Goal: Check status

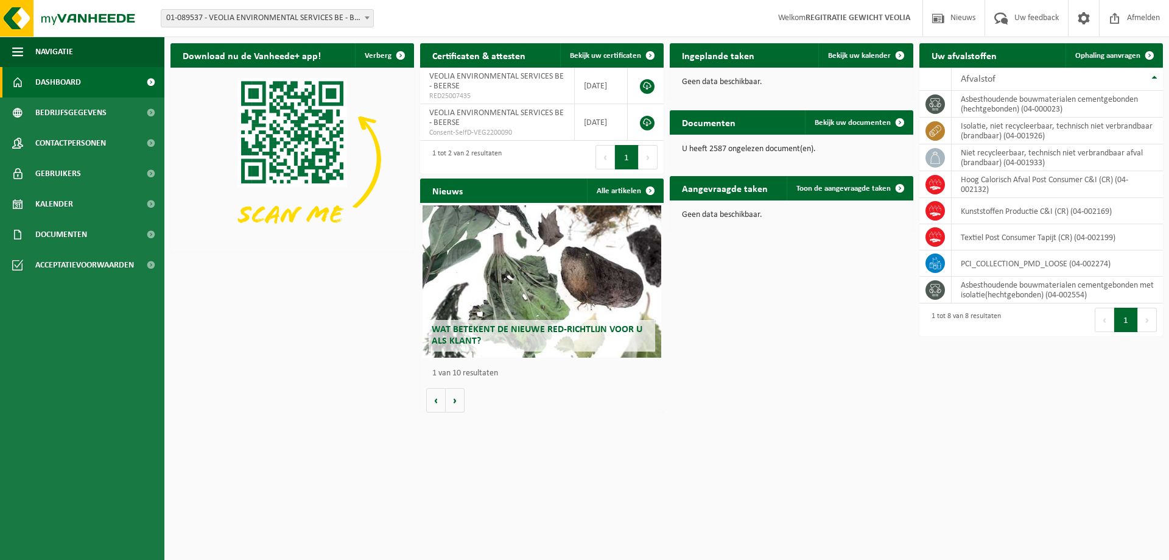
click at [276, 22] on span "01-089537 - VEOLIA ENVIRONMENTAL SERVICES BE - BEERSE" at bounding box center [267, 18] width 212 height 17
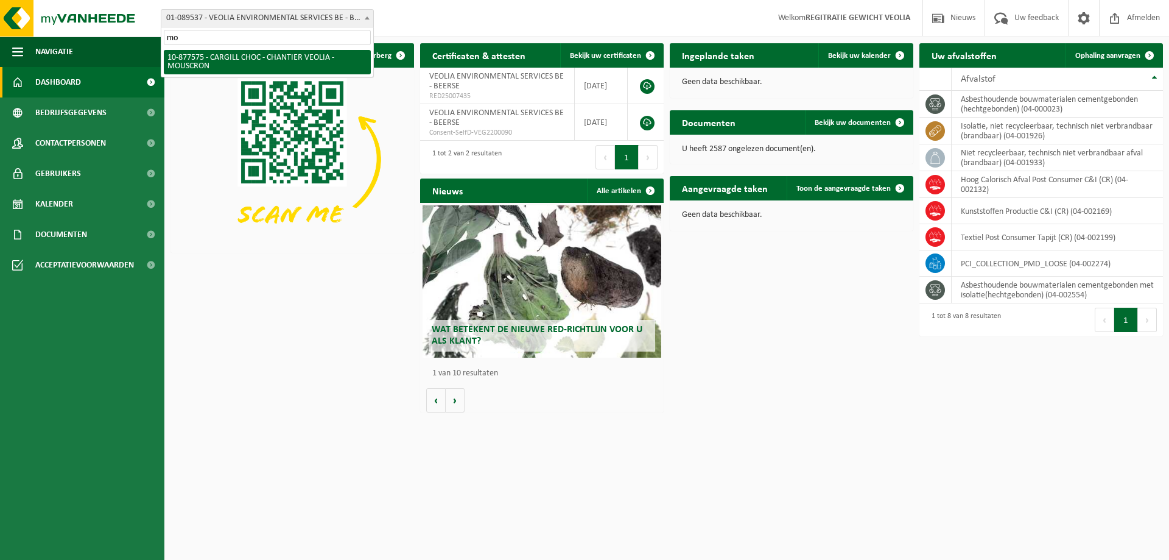
type input "mo"
select select "108043"
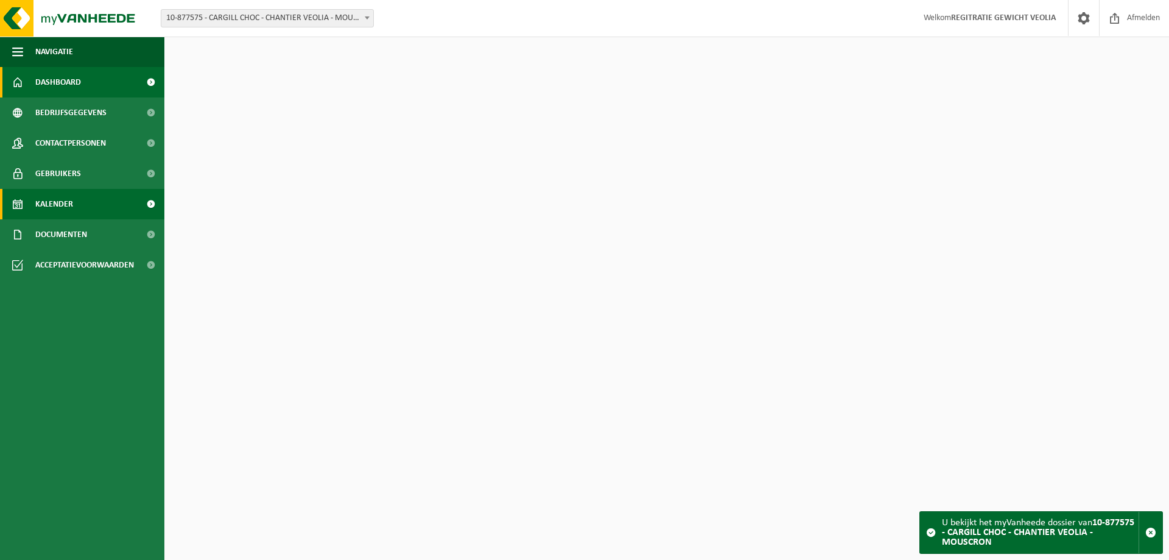
click at [76, 197] on link "Kalender" at bounding box center [82, 204] width 164 height 30
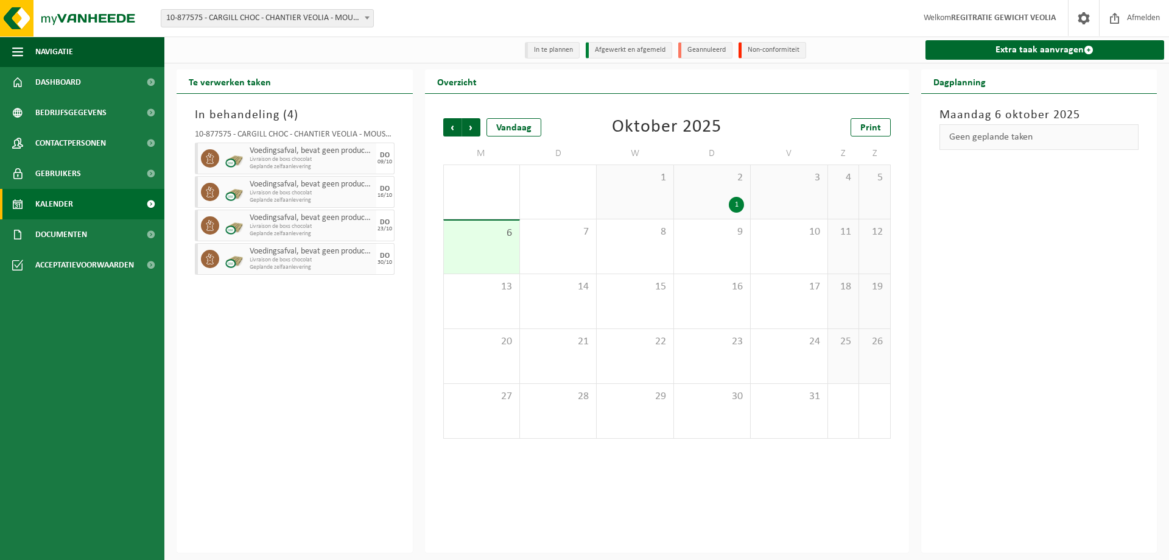
click at [735, 205] on div "1" at bounding box center [736, 205] width 15 height 16
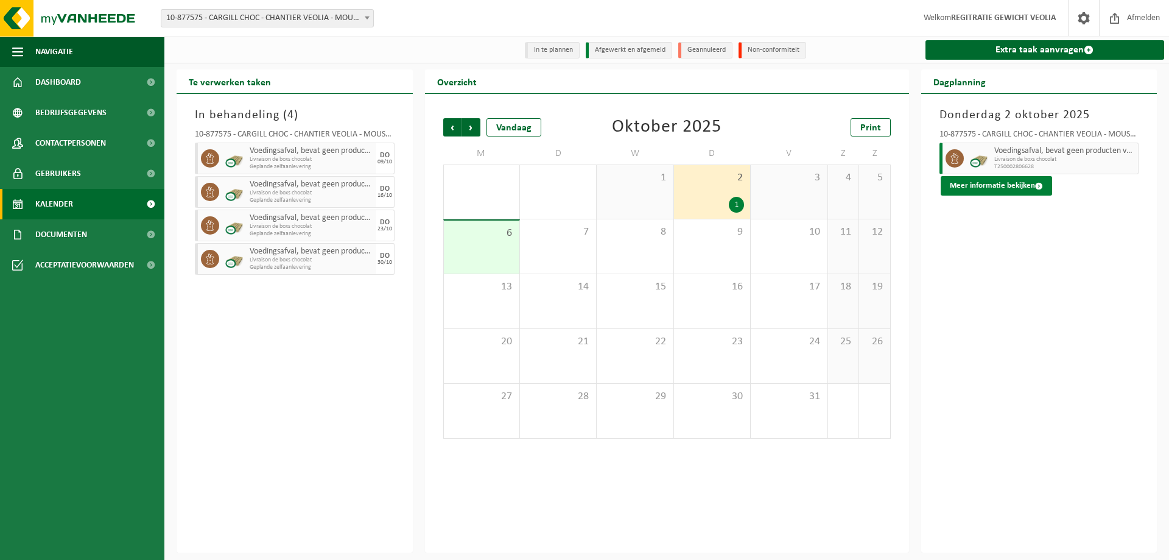
click at [971, 191] on button "Meer informatie bekijken" at bounding box center [996, 185] width 111 height 19
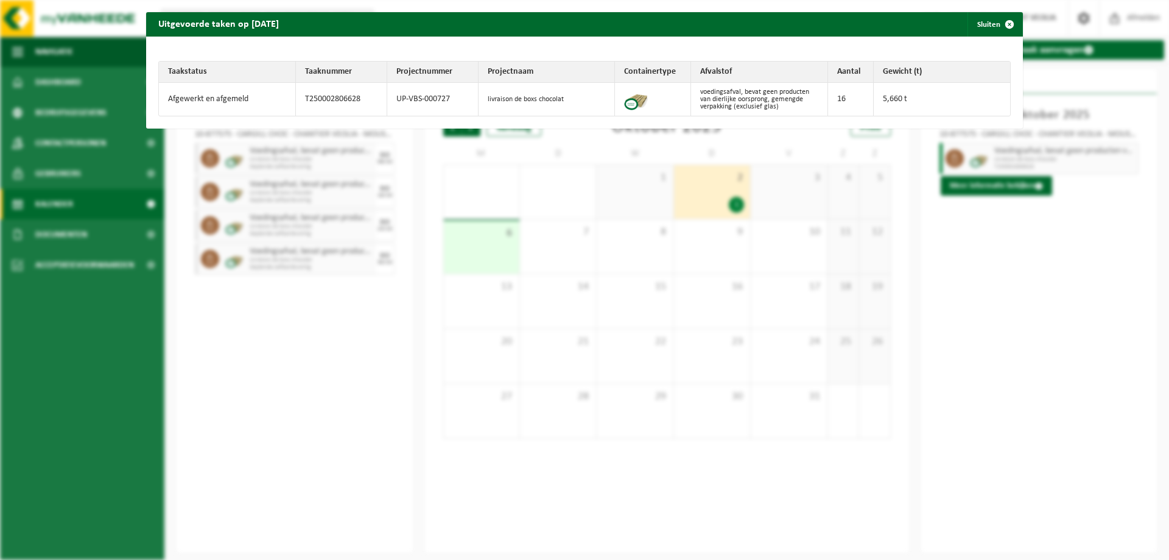
click at [327, 100] on td "T250002806628" at bounding box center [341, 99] width 91 height 33
copy td "T250002806628"
